Goal: Transaction & Acquisition: Subscribe to service/newsletter

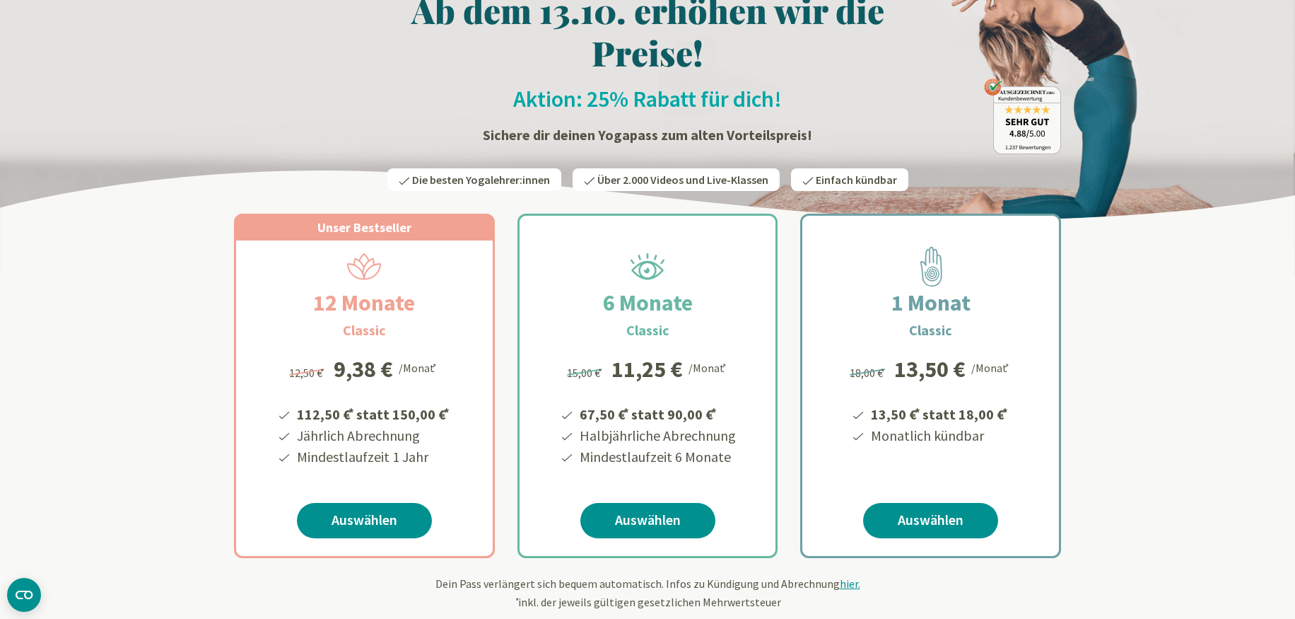
scroll to position [91, 0]
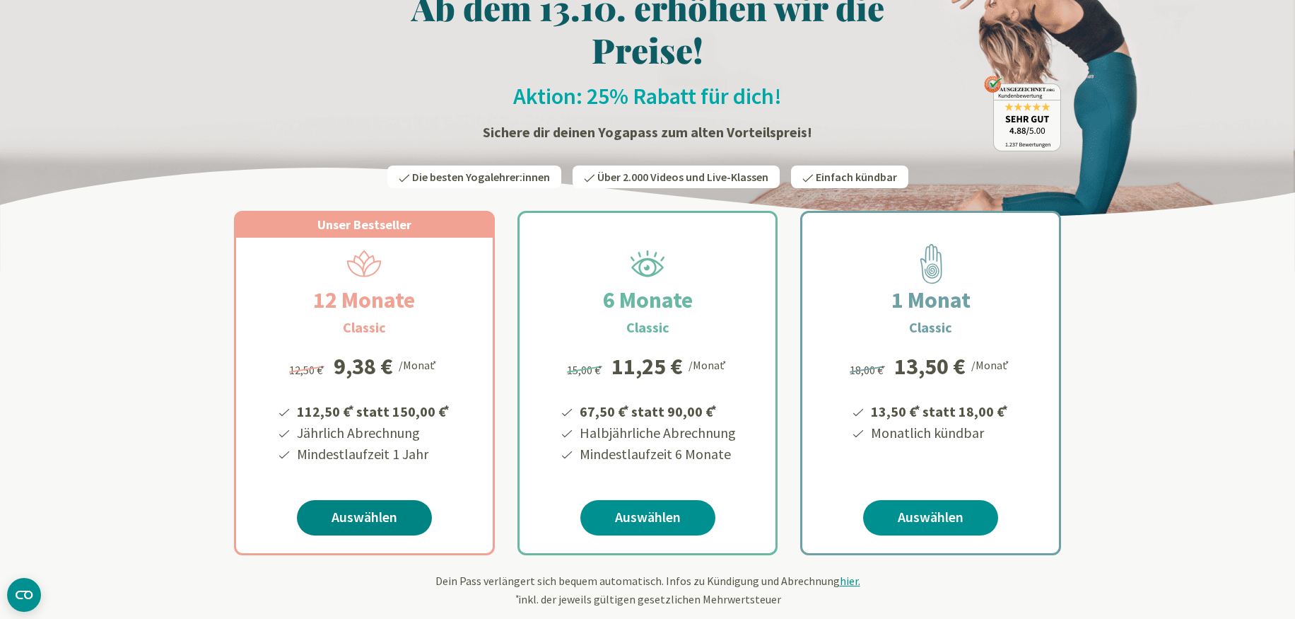
click at [371, 522] on link "Auswählen" at bounding box center [364, 517] width 135 height 35
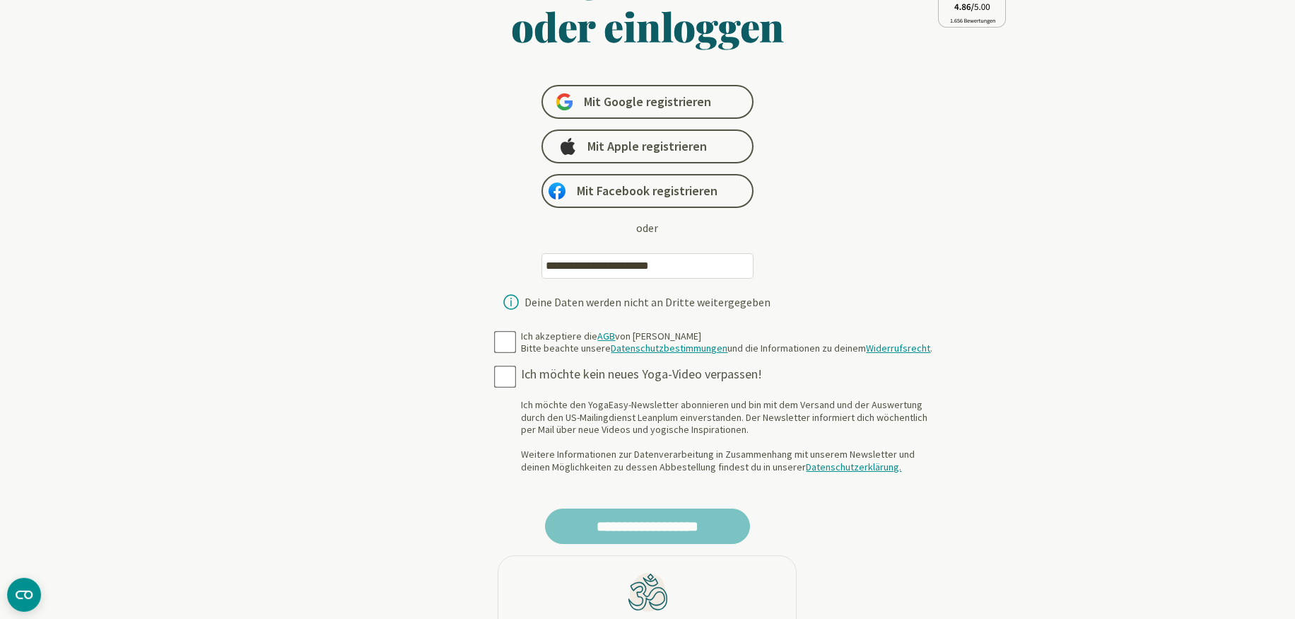
scroll to position [126, 0]
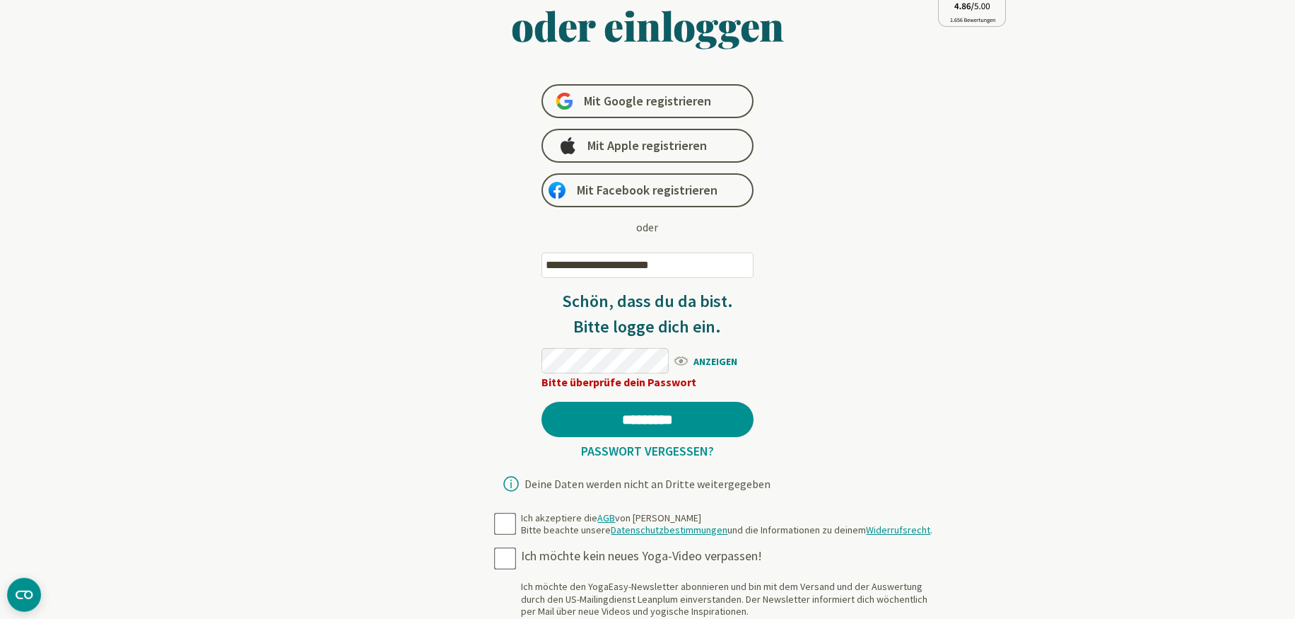
click at [709, 361] on span "ANZEIGEN" at bounding box center [712, 360] width 81 height 18
click at [709, 361] on span "AUSBLENDEN" at bounding box center [712, 360] width 81 height 18
click at [646, 416] on input "*********" at bounding box center [647, 419] width 212 height 35
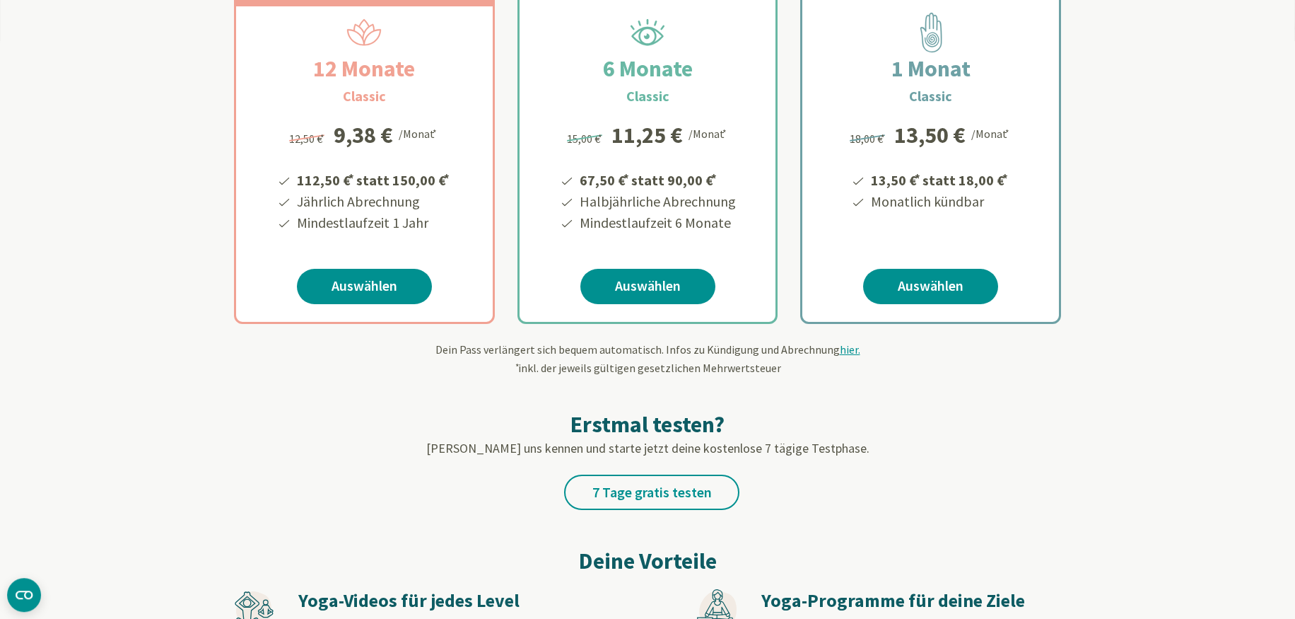
scroll to position [322, 0]
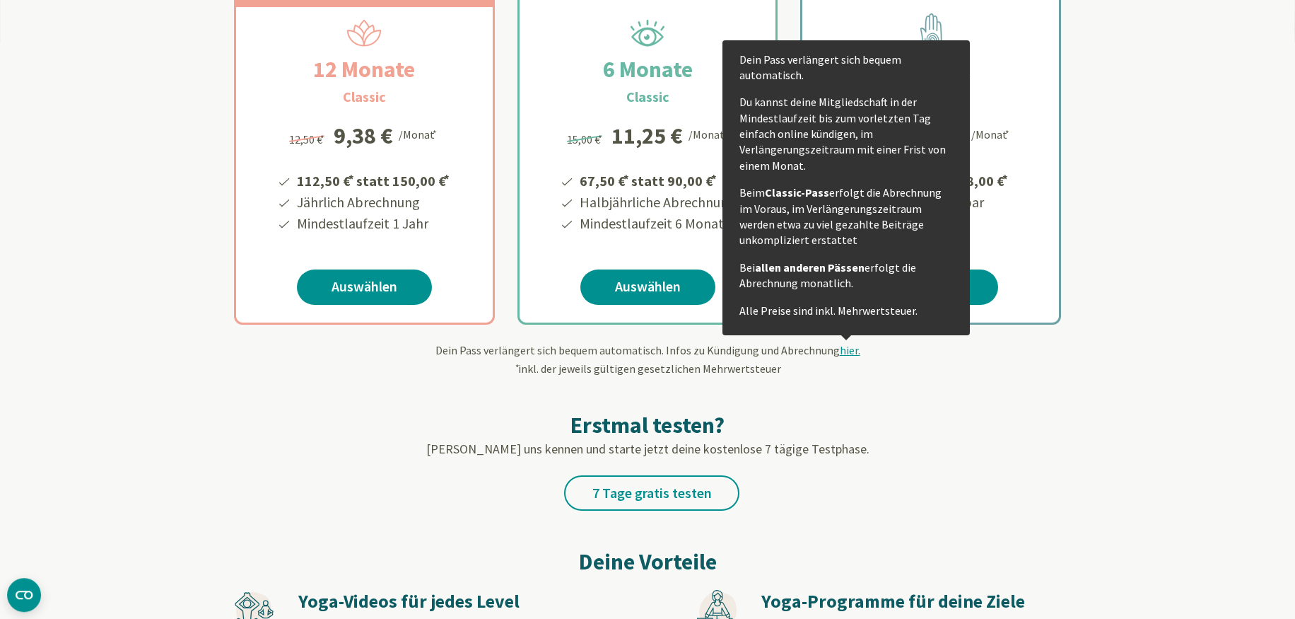
click at [845, 353] on span "hier." at bounding box center [850, 350] width 21 height 14
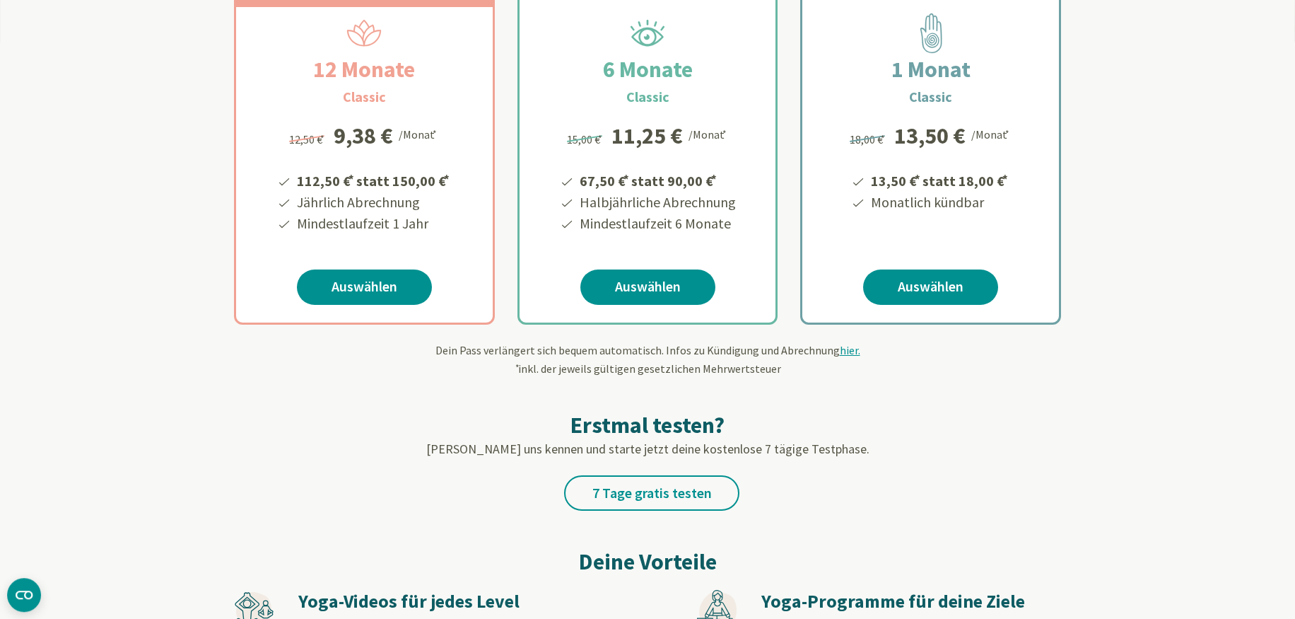
click at [845, 353] on span "hier." at bounding box center [850, 350] width 21 height 14
click at [845, 350] on span "hier." at bounding box center [850, 350] width 21 height 14
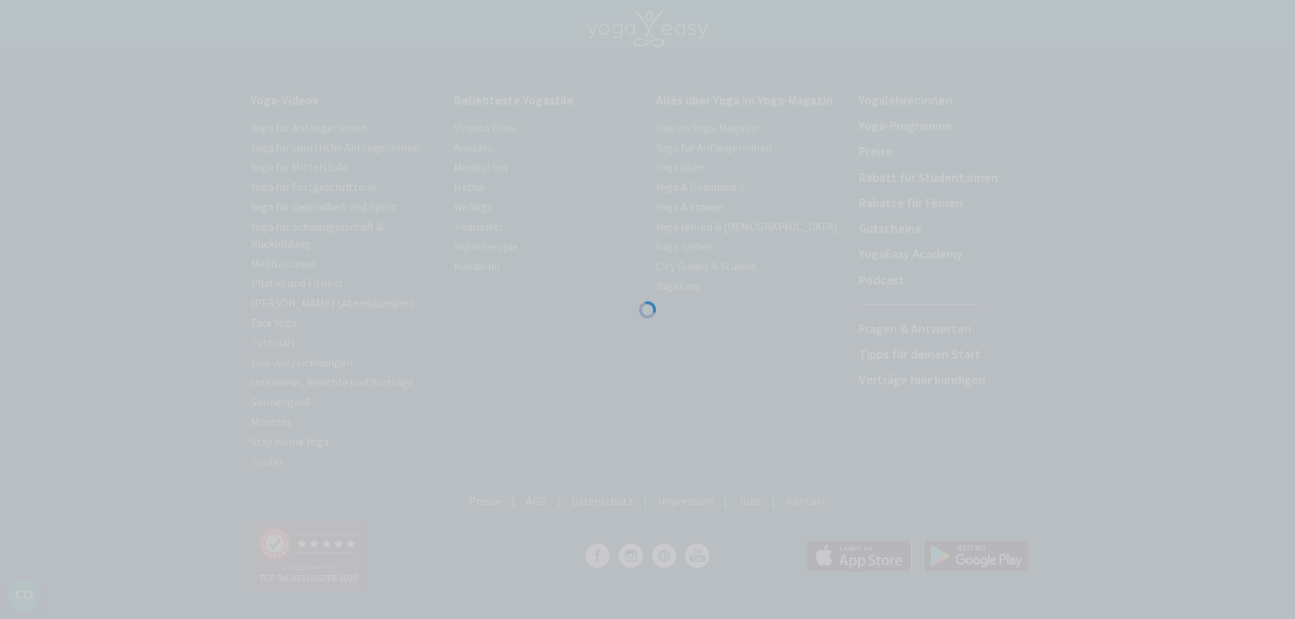
scroll to position [144, 0]
